Goal: Obtain resource: Download file/media

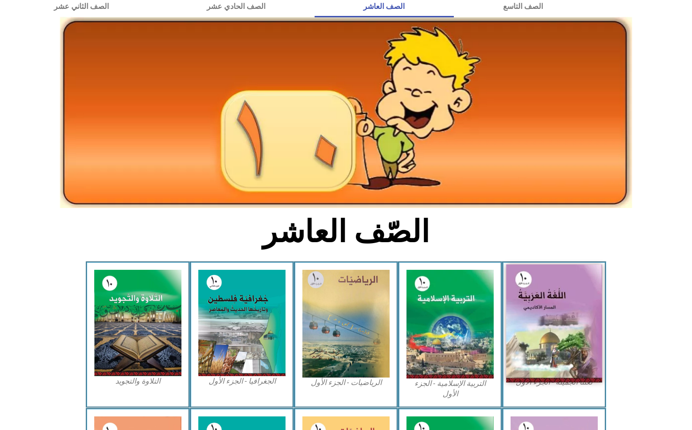
scroll to position [47, 0]
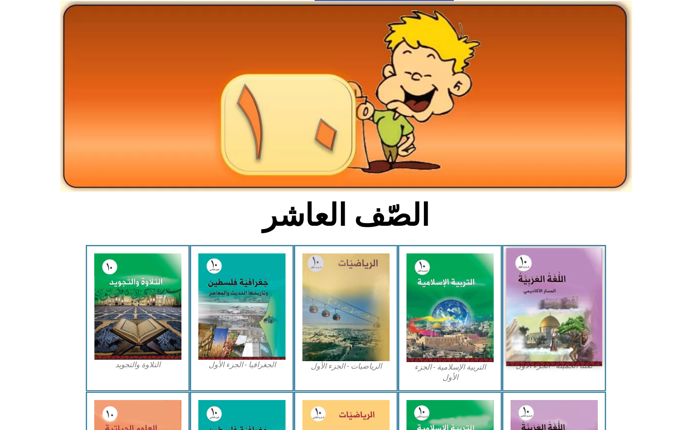
click at [560, 310] on img at bounding box center [554, 307] width 96 height 118
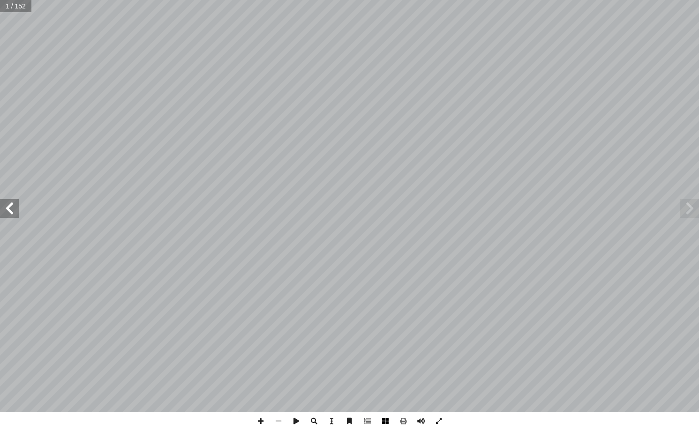
click at [390, 423] on span at bounding box center [385, 421] width 18 height 18
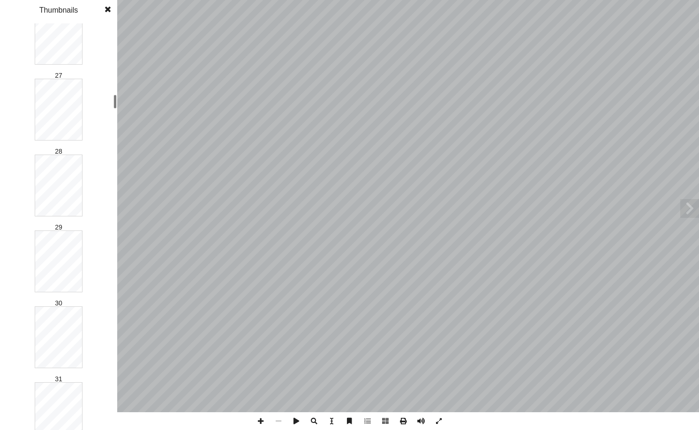
click at [126, 103] on div "ُ ة َّ ي ِ ب َ ر َ الع ُ ة َ غ ُّ الل ّ كاديمي أ ال� ُ المسار ليف: أ ا ّ فريق ا…" at bounding box center [349, 215] width 699 height 430
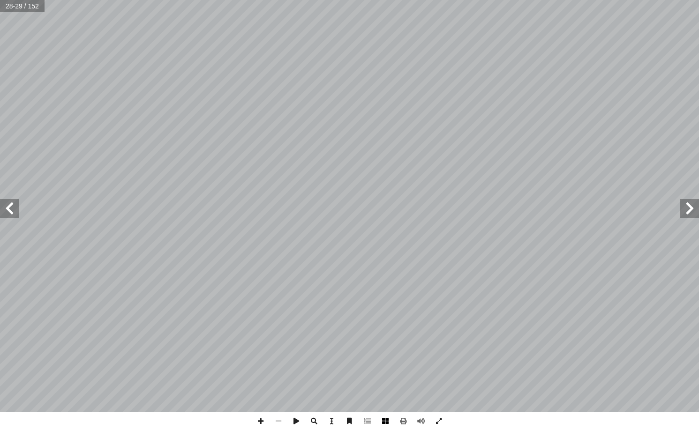
click at [388, 419] on span at bounding box center [385, 421] width 18 height 18
click at [384, 423] on span at bounding box center [385, 421] width 18 height 18
click at [10, 212] on span at bounding box center [9, 208] width 19 height 19
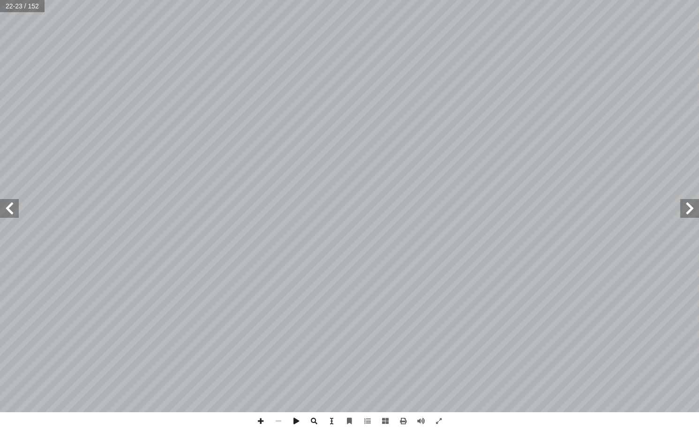
click at [10, 212] on span at bounding box center [9, 208] width 19 height 19
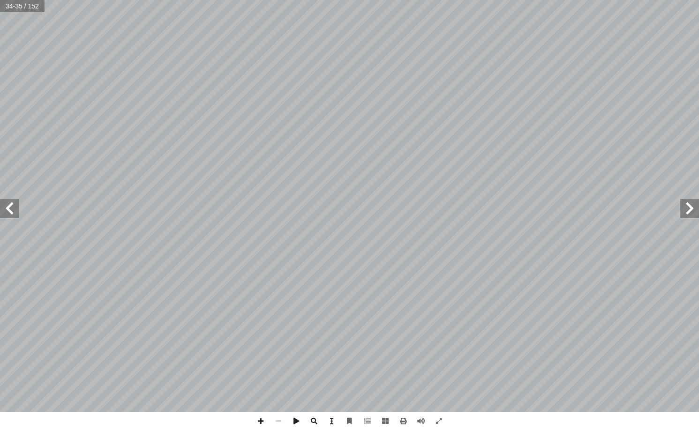
click at [10, 212] on span at bounding box center [9, 208] width 19 height 19
click at [693, 208] on span at bounding box center [689, 208] width 19 height 19
click at [403, 425] on span at bounding box center [403, 421] width 18 height 18
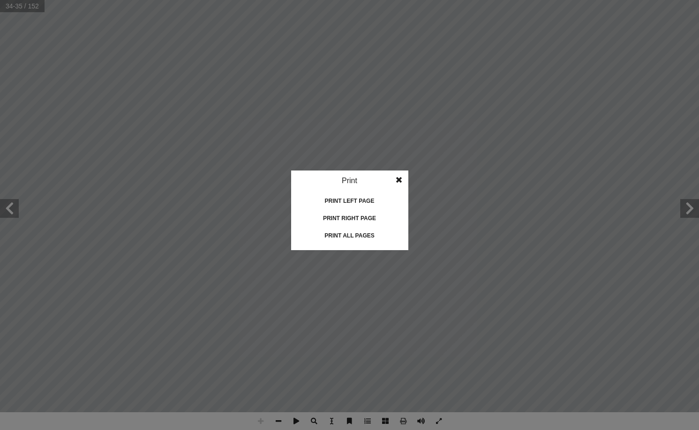
click at [353, 237] on div "Print all pages" at bounding box center [350, 235] width 94 height 15
